Goal: Navigation & Orientation: Understand site structure

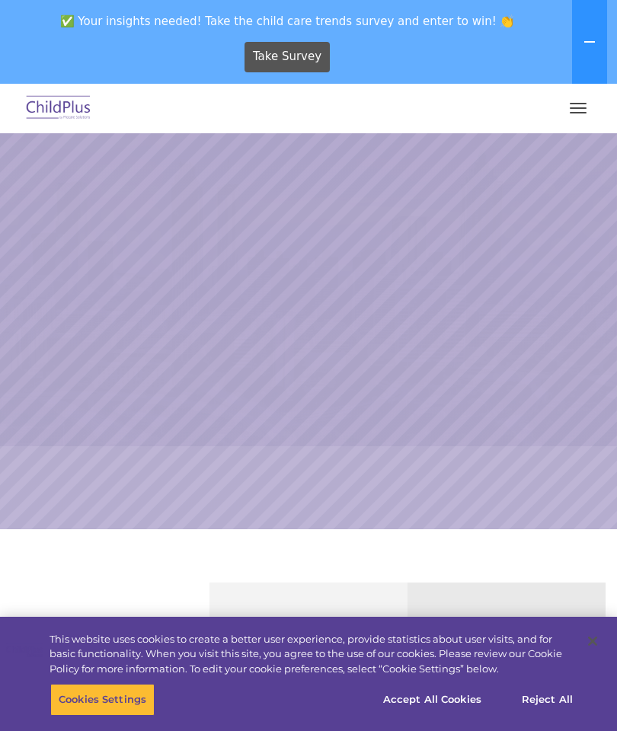
select select "MEDIUM"
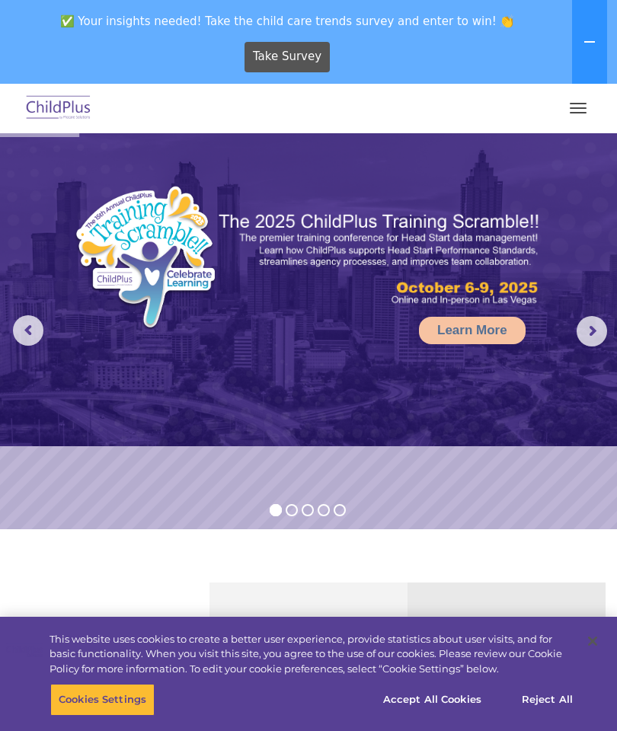
click at [579, 119] on button "button" at bounding box center [578, 108] width 32 height 24
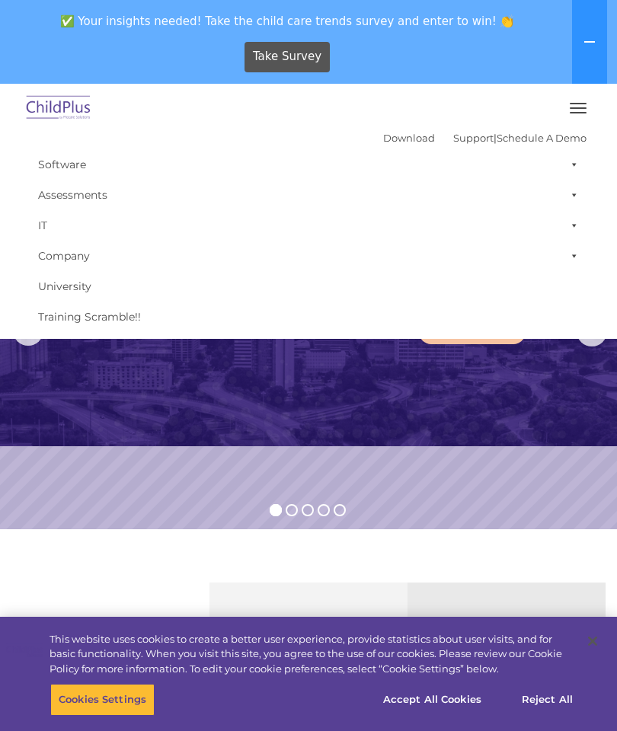
click at [571, 110] on button "button" at bounding box center [578, 108] width 32 height 24
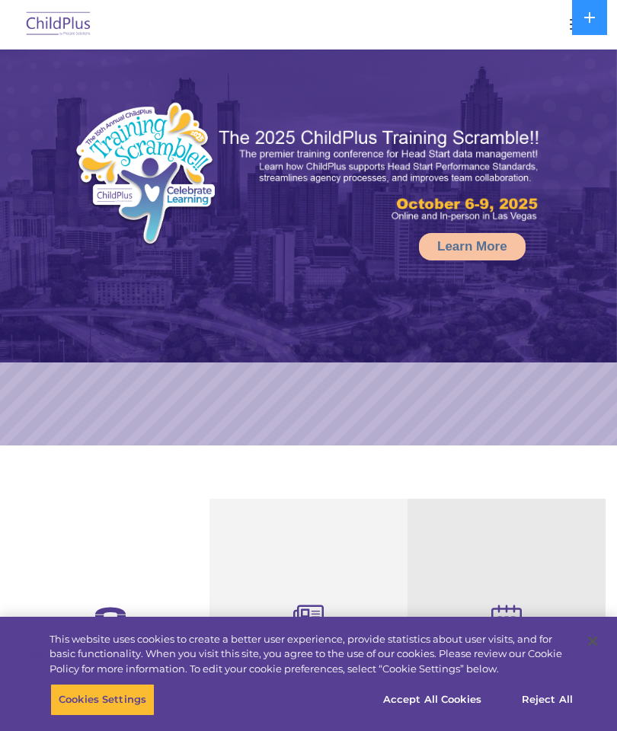
select select "MEDIUM"
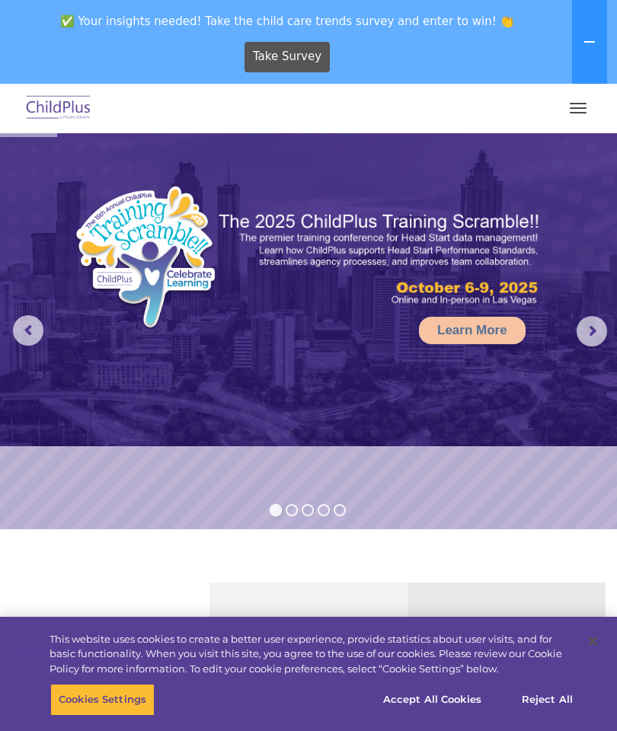
click at [558, 109] on div at bounding box center [308, 108] width 556 height 37
click at [578, 117] on button "button" at bounding box center [578, 108] width 32 height 24
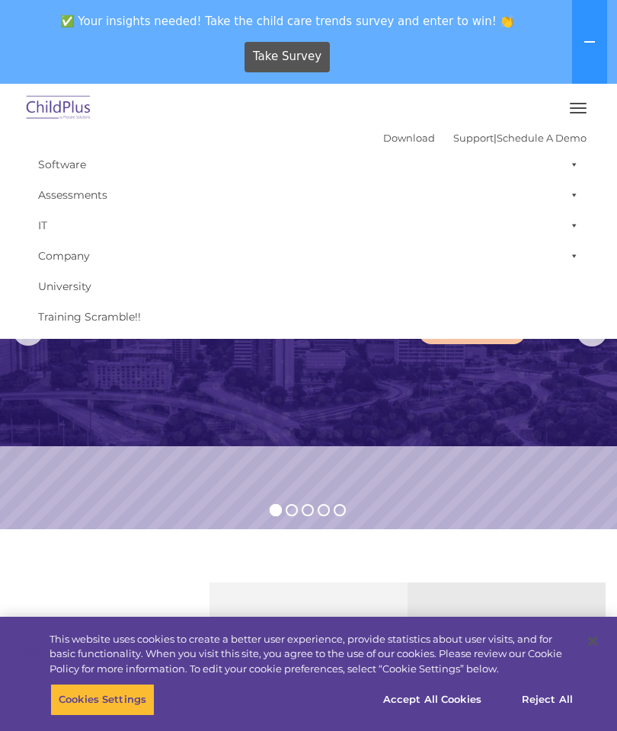
click at [593, 96] on button "button" at bounding box center [578, 108] width 32 height 24
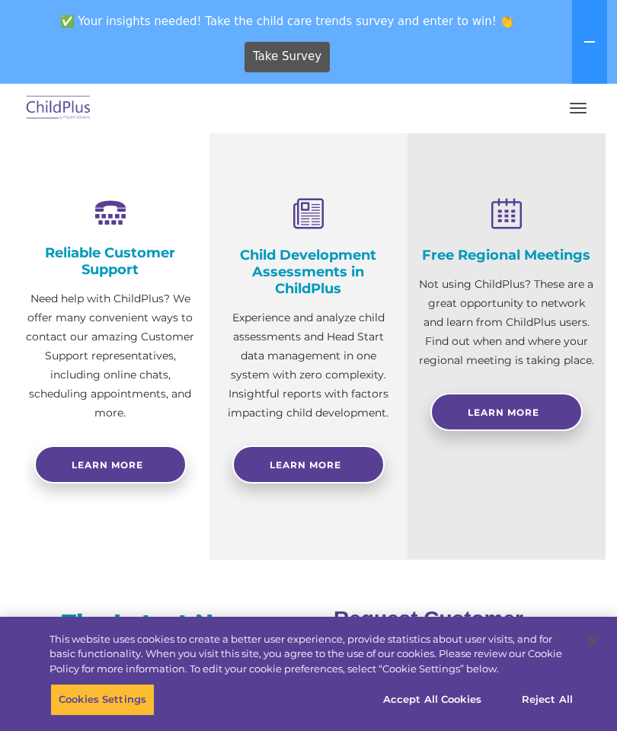
scroll to position [496, 0]
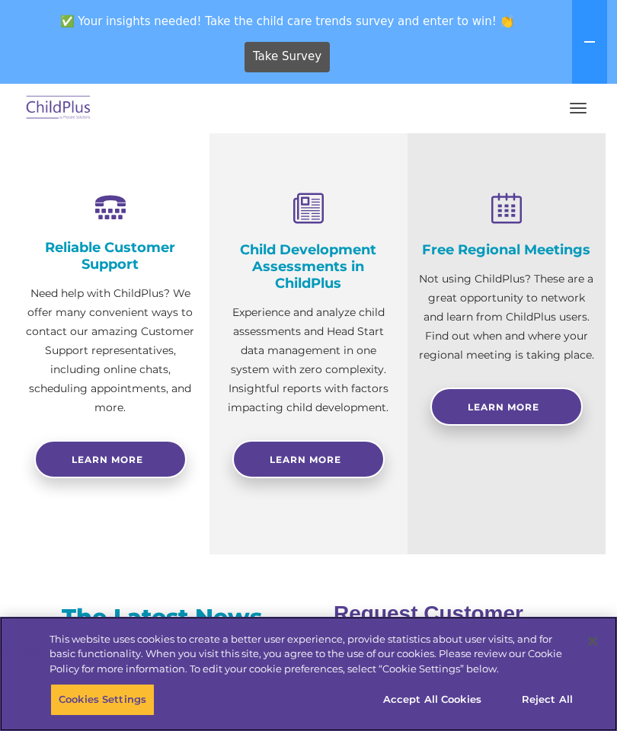
click at [107, 716] on button "Cookies Settings" at bounding box center [102, 700] width 104 height 32
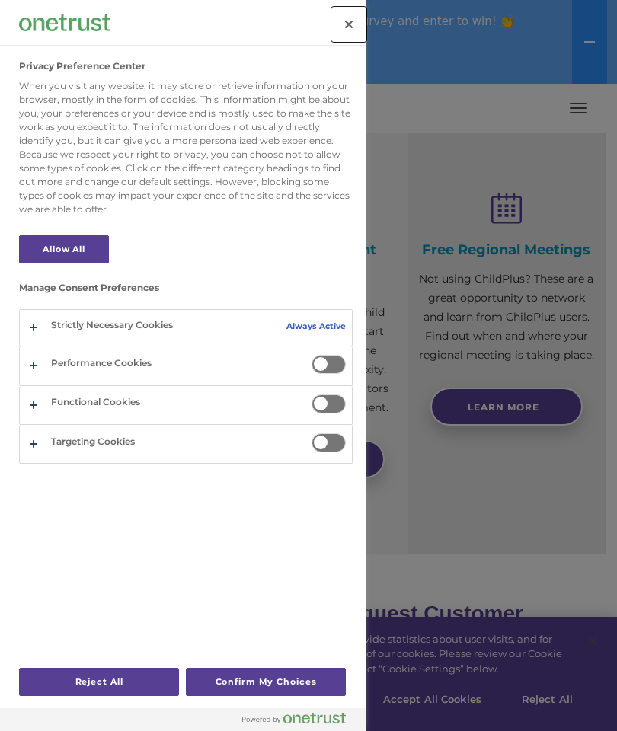
click at [334, 28] on button "Close" at bounding box center [349, 25] width 34 height 34
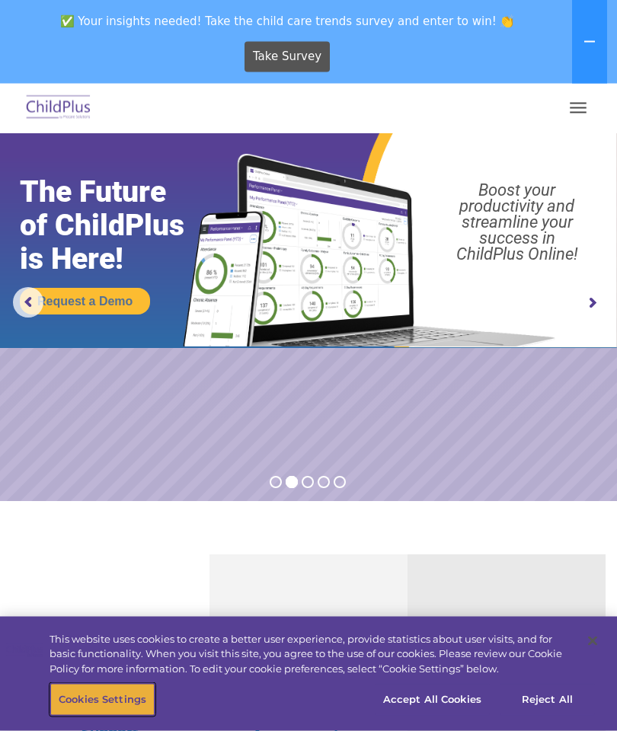
scroll to position [0, 0]
